Goal: Information Seeking & Learning: Check status

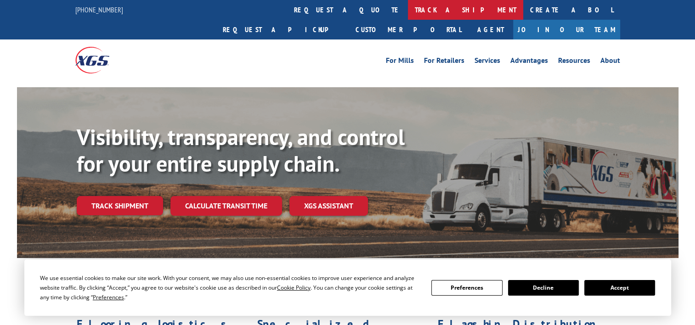
click at [408, 11] on link "track a shipment" at bounding box center [465, 10] width 115 height 20
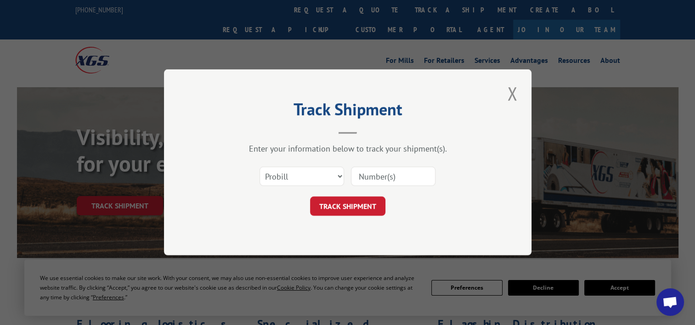
click at [375, 176] on input at bounding box center [393, 176] width 84 height 19
type input "17386523"
click at [351, 206] on button "TRACK SHIPMENT" at bounding box center [347, 206] width 75 height 19
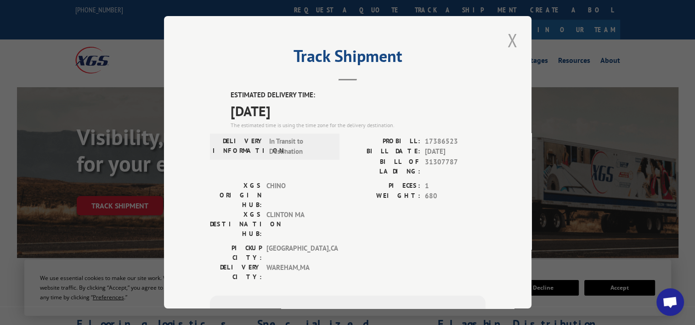
click at [510, 39] on button "Close modal" at bounding box center [512, 40] width 16 height 25
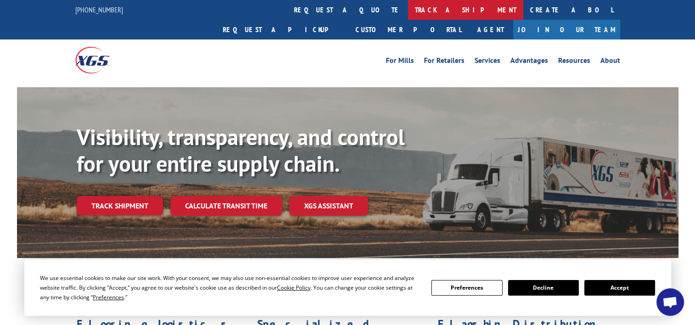
click at [408, 5] on link "track a shipment" at bounding box center [465, 10] width 115 height 20
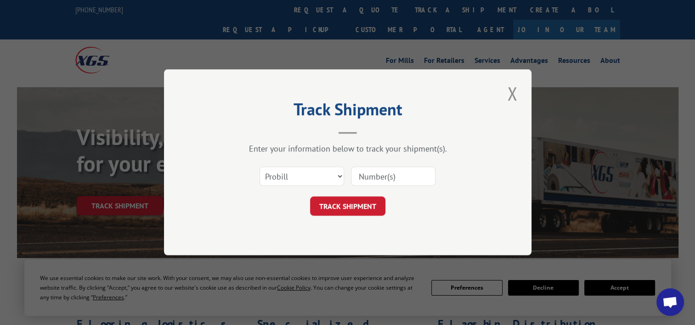
click at [380, 175] on input at bounding box center [393, 176] width 84 height 19
type input "17386648"
click at [373, 206] on button "TRACK SHIPMENT" at bounding box center [347, 206] width 75 height 19
